Goal: Task Accomplishment & Management: Manage account settings

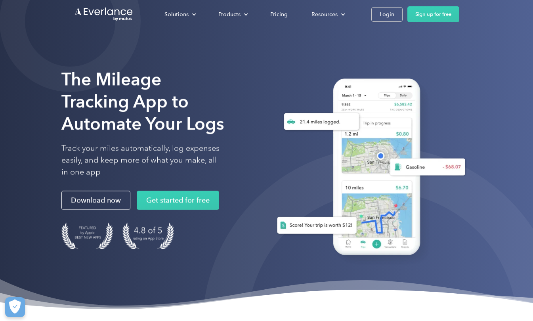
click at [388, 12] on div "Login" at bounding box center [386, 15] width 15 height 10
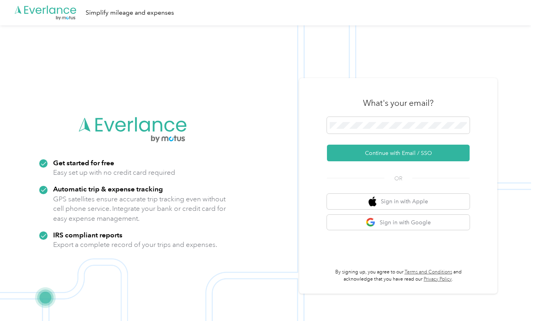
click at [403, 121] on span at bounding box center [398, 125] width 143 height 17
click at [389, 152] on button "Continue with Email / SSO" at bounding box center [398, 153] width 143 height 17
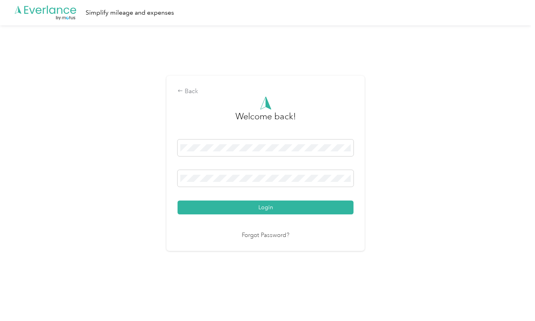
click at [318, 203] on button "Login" at bounding box center [265, 207] width 176 height 14
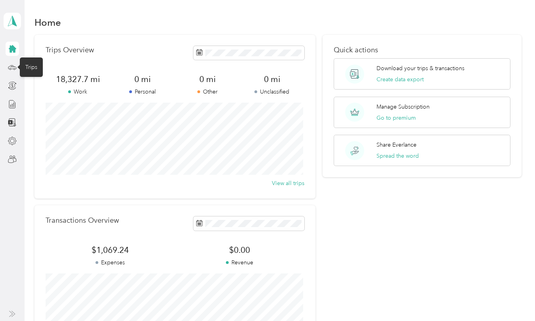
click at [10, 66] on icon at bounding box center [12, 67] width 8 height 4
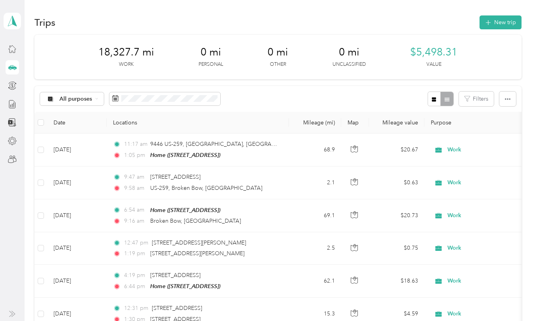
click at [499, 22] on button "New trip" at bounding box center [500, 22] width 42 height 14
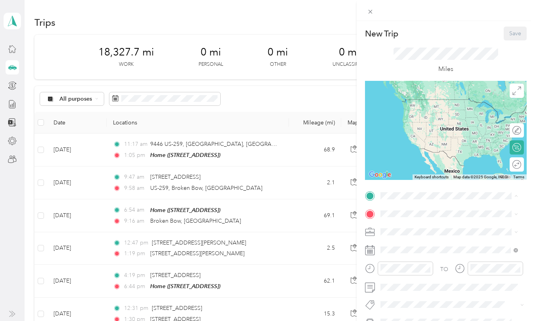
click at [420, 239] on span "[STREET_ADDRESS]" at bounding box center [420, 235] width 50 height 7
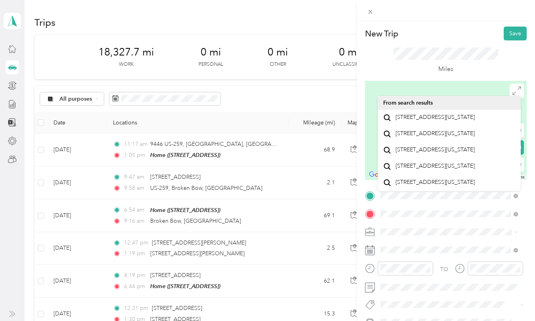
click at [448, 118] on span "[STREET_ADDRESS][US_STATE]" at bounding box center [434, 117] width 79 height 7
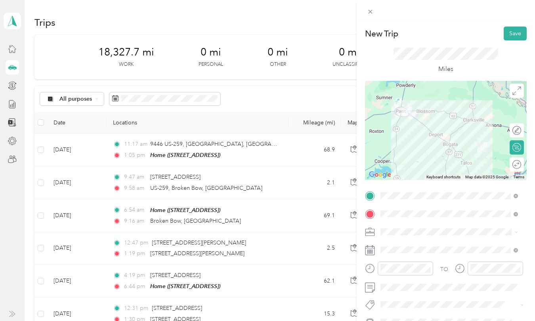
click at [391, 120] on span "Work" at bounding box center [389, 120] width 13 height 7
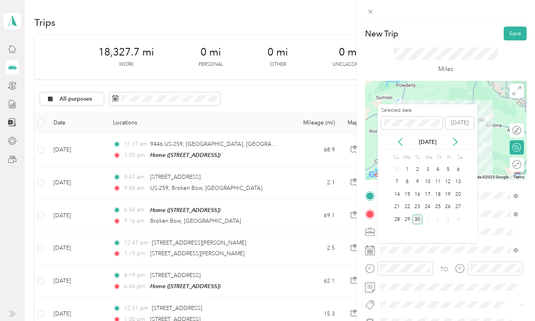
click at [405, 217] on div "29" at bounding box center [407, 219] width 10 height 10
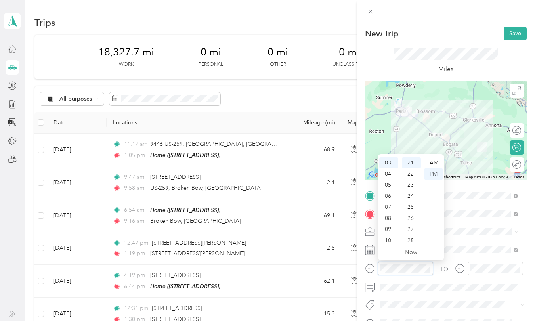
scroll to position [233, 0]
click at [389, 207] on div "07" at bounding box center [388, 207] width 19 height 11
click at [410, 161] on div "15" at bounding box center [411, 162] width 19 height 11
click at [433, 161] on div "AM" at bounding box center [433, 162] width 19 height 11
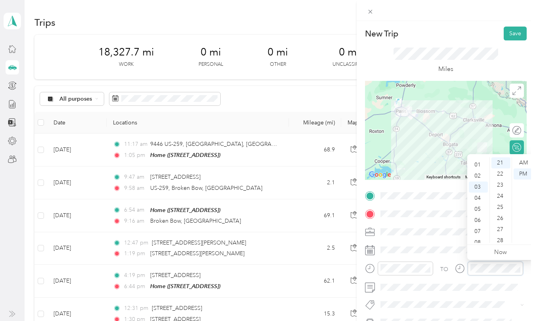
scroll to position [0, 0]
click at [478, 163] on div "12" at bounding box center [477, 162] width 19 height 11
click at [500, 235] on div "45" at bounding box center [500, 234] width 19 height 11
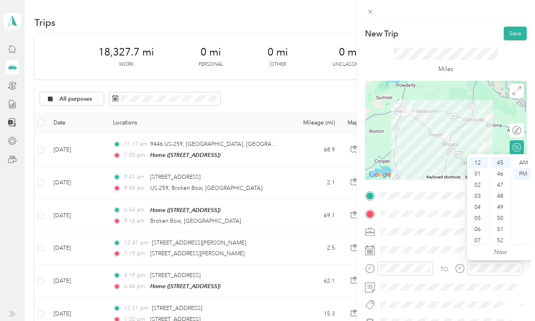
click at [522, 175] on div "PM" at bounding box center [522, 173] width 19 height 11
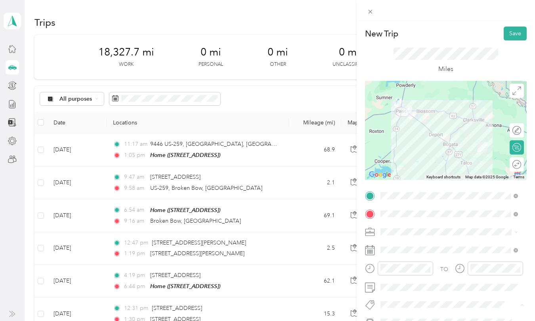
click at [510, 32] on button "Save" at bounding box center [514, 34] width 23 height 14
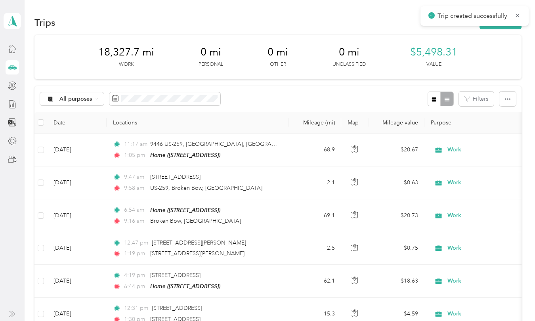
click at [499, 43] on div "18,327.7 mi Work 0 mi Personal 0 mi Other 0 mi Unclassified $5,498.31 Value" at bounding box center [277, 57] width 487 height 44
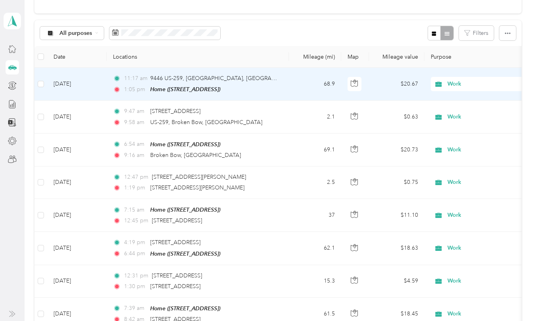
scroll to position [0, 0]
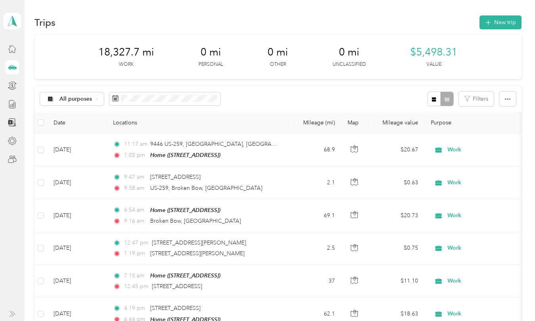
click at [502, 23] on button "New trip" at bounding box center [500, 22] width 42 height 14
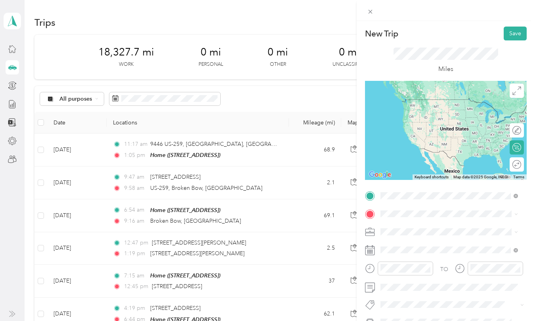
click at [421, 225] on span "[STREET_ADDRESS][PERSON_NAME][US_STATE]" at bounding box center [455, 228] width 120 height 14
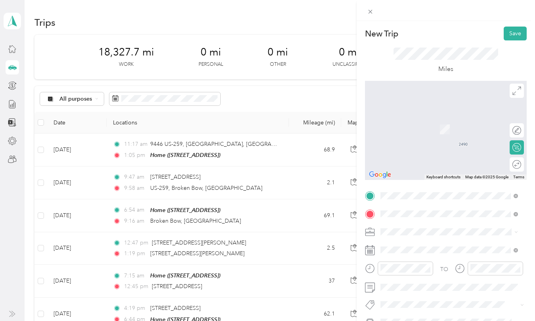
click at [430, 118] on span "[STREET_ADDRESS][US_STATE]" at bounding box center [434, 117] width 79 height 7
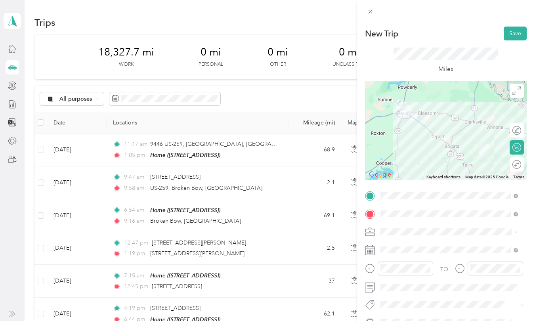
click at [403, 124] on li "Work" at bounding box center [448, 119] width 143 height 14
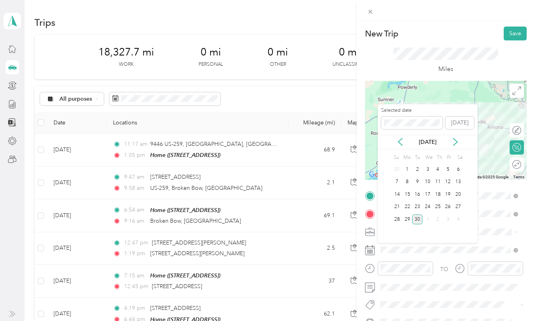
click at [409, 219] on div "29" at bounding box center [407, 219] width 10 height 10
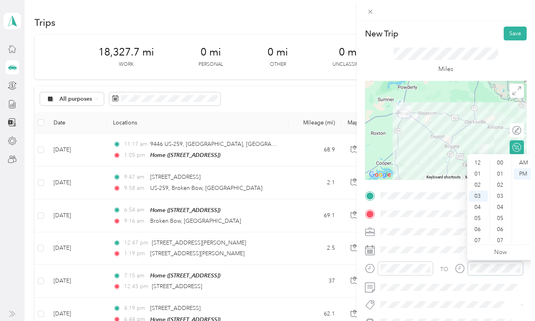
scroll to position [33, 0]
click at [480, 172] on div "04" at bounding box center [477, 173] width 19 height 11
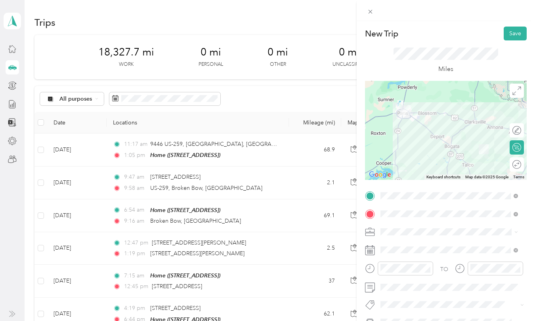
click at [459, 120] on div at bounding box center [446, 130] width 162 height 99
click at [510, 33] on button "Save" at bounding box center [514, 34] width 23 height 14
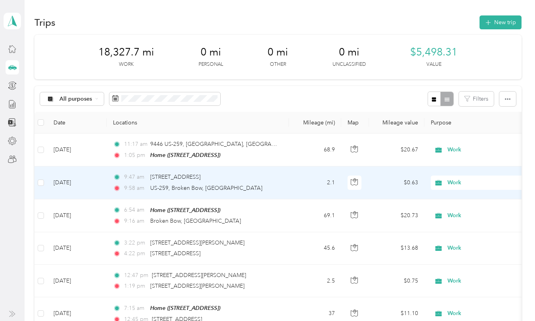
scroll to position [38, 0]
